Goal: Task Accomplishment & Management: Use online tool/utility

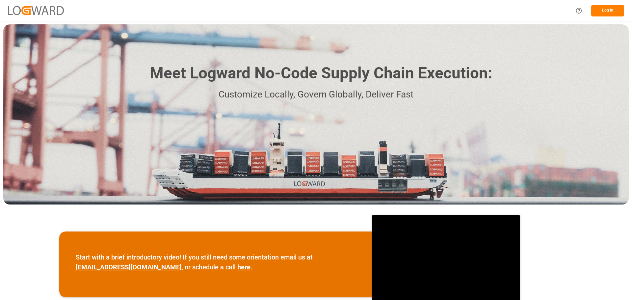
click at [601, 11] on button "Log In" at bounding box center [607, 11] width 33 height 12
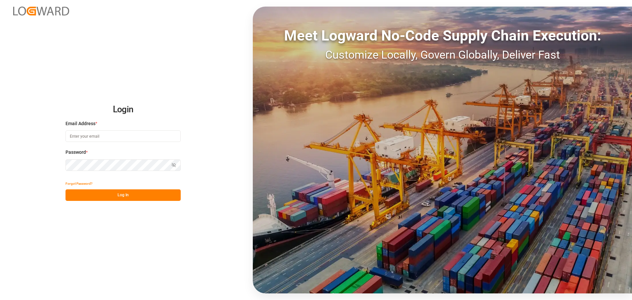
type input "[EMAIL_ADDRESS][DOMAIN_NAME]"
click at [131, 192] on button "Log In" at bounding box center [123, 195] width 115 height 12
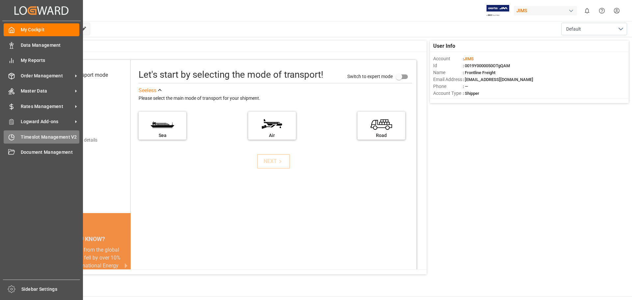
click at [48, 135] on span "Timeslot Management V2" at bounding box center [50, 137] width 59 height 7
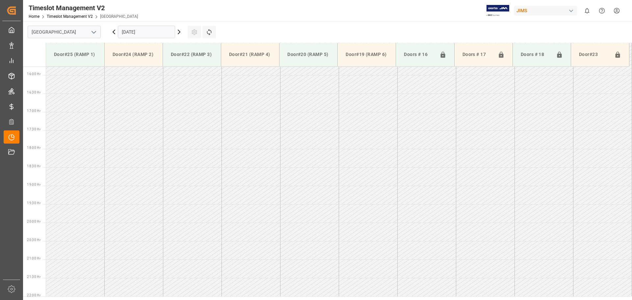
scroll to position [586, 0]
click at [180, 31] on icon at bounding box center [179, 32] width 2 height 4
click at [161, 29] on input "[DATE]" at bounding box center [146, 32] width 57 height 13
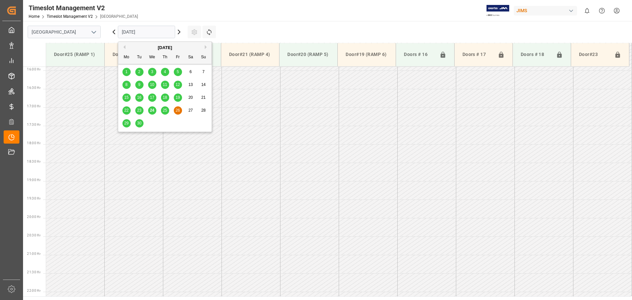
click at [204, 47] on div "[DATE]" at bounding box center [165, 47] width 94 height 7
click at [206, 47] on button "Next Month" at bounding box center [207, 47] width 4 height 4
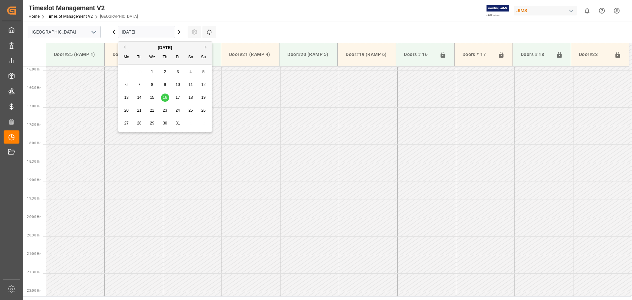
click at [154, 72] on div "1" at bounding box center [152, 72] width 8 height 8
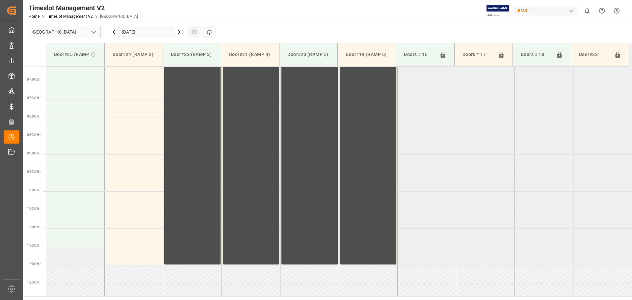
scroll to position [260, 0]
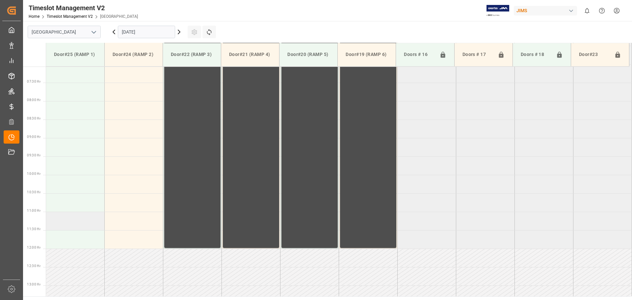
click at [61, 222] on td at bounding box center [75, 221] width 59 height 18
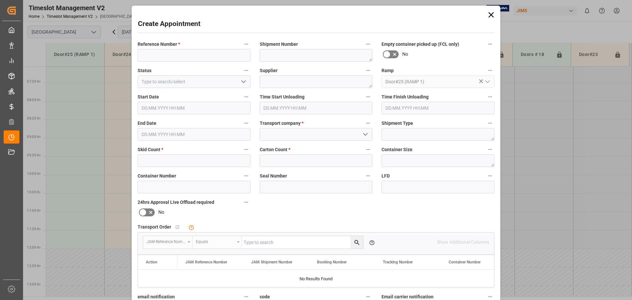
type input "[DATE] 11:00"
type input "[DATE] 11:30"
click at [145, 50] on input at bounding box center [194, 55] width 113 height 13
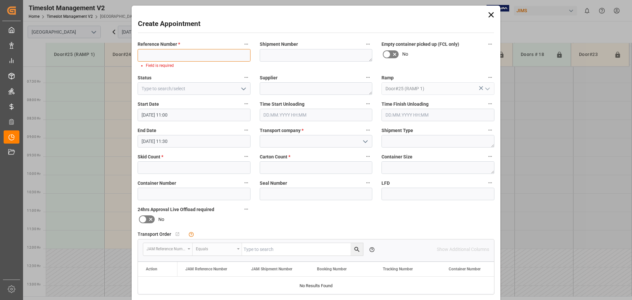
click at [146, 53] on input at bounding box center [194, 55] width 113 height 13
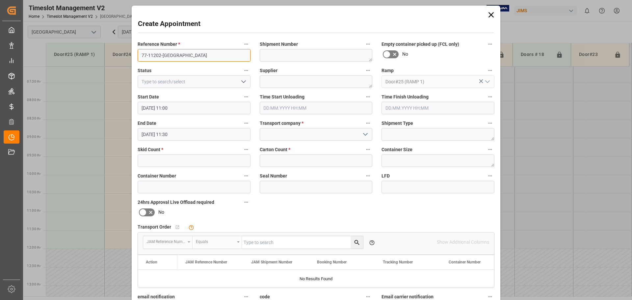
type input "77-11202-[GEOGRAPHIC_DATA]"
click at [157, 162] on input "text" at bounding box center [194, 160] width 113 height 13
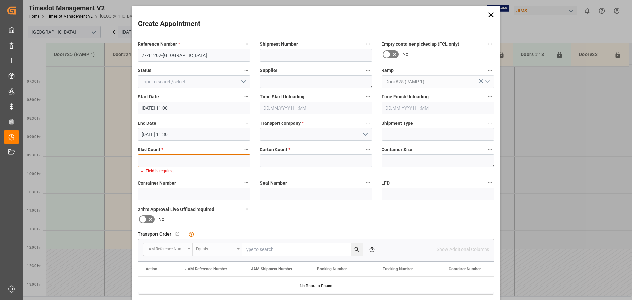
click at [163, 161] on input "text" at bounding box center [194, 160] width 113 height 13
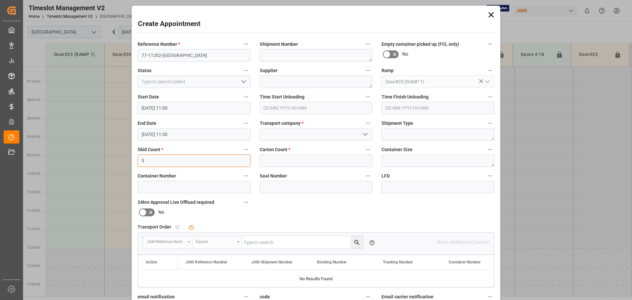
type input "3"
click at [271, 162] on input "text" at bounding box center [316, 160] width 113 height 13
type input "168"
click at [270, 135] on input at bounding box center [316, 134] width 113 height 13
click at [362, 132] on icon "open menu" at bounding box center [366, 134] width 8 height 8
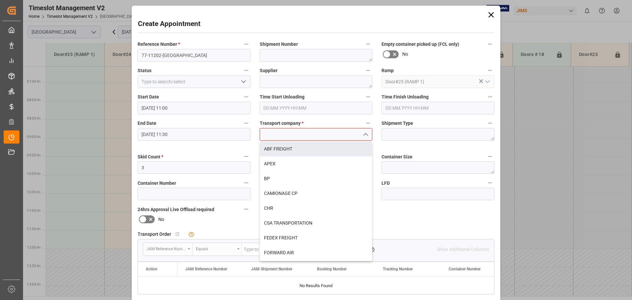
click at [270, 136] on input at bounding box center [316, 134] width 113 height 13
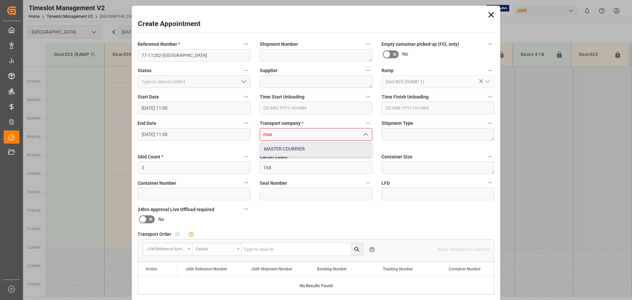
click at [282, 149] on div "MASTER COURRIER" at bounding box center [316, 149] width 112 height 15
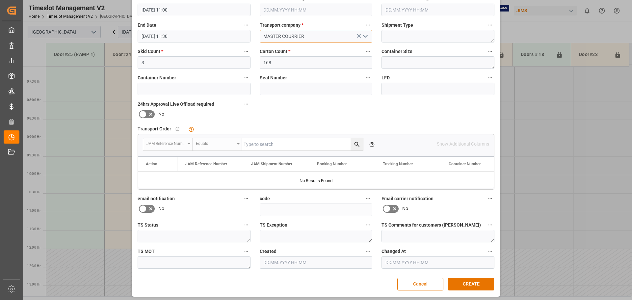
scroll to position [100, 0]
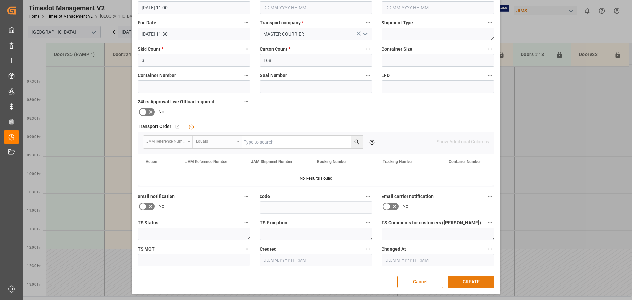
type input "MASTER COURRIER"
click at [476, 283] on button "CREATE" at bounding box center [471, 282] width 46 height 13
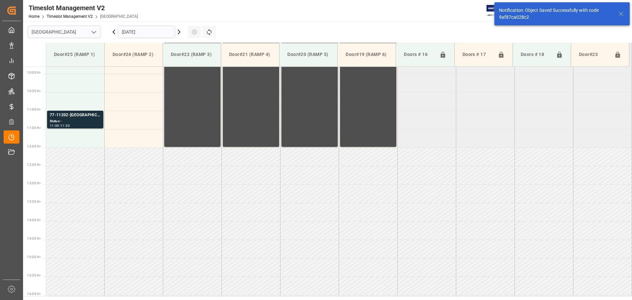
scroll to position [365, 0]
